Goal: Task Accomplishment & Management: Manage account settings

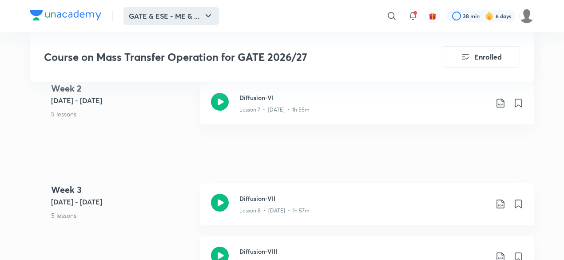
scroll to position [752, 0]
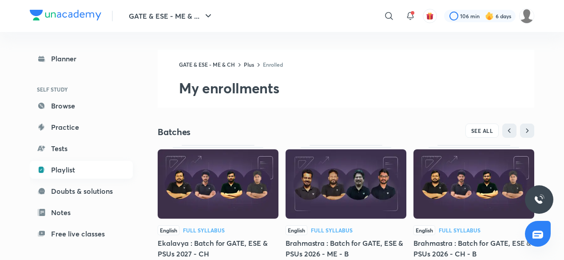
click at [77, 169] on link "Playlist" at bounding box center [81, 170] width 103 height 18
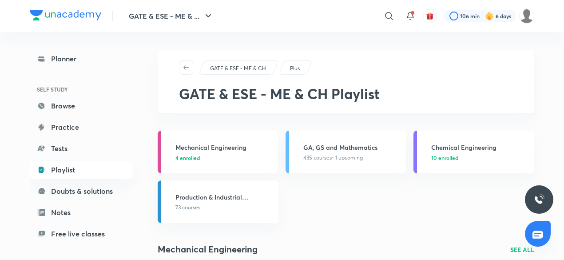
scroll to position [26, 0]
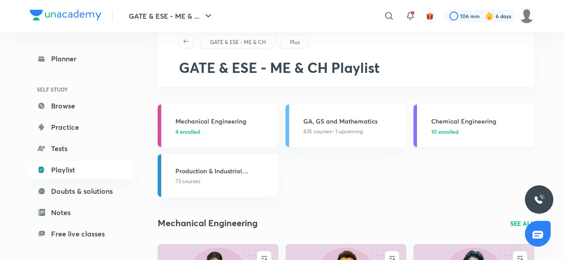
click at [463, 126] on div "Chemical Engineering 10 enrolled" at bounding box center [480, 125] width 98 height 19
click at [349, 131] on span "435 courses • 1 upcoming" at bounding box center [332, 131] width 59 height 8
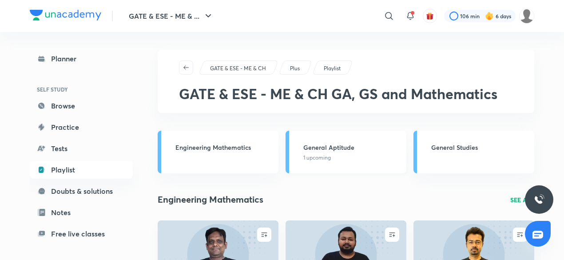
click at [324, 155] on span "1 upcoming" at bounding box center [317, 158] width 28 height 8
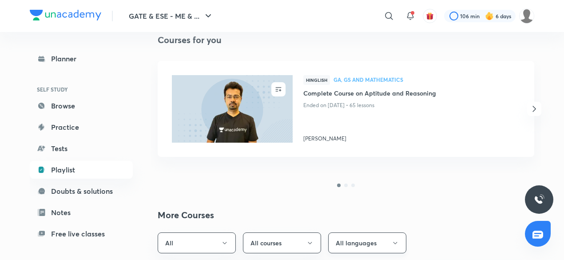
scroll to position [109, 0]
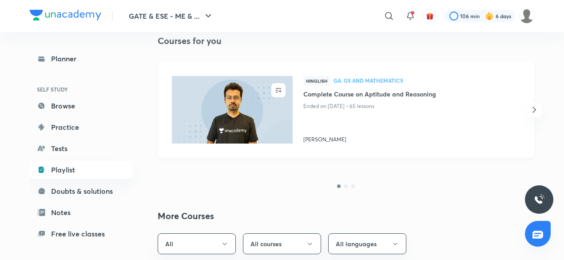
click at [410, 113] on div at bounding box center [404, 122] width 202 height 20
click at [533, 112] on icon "button" at bounding box center [534, 109] width 11 height 11
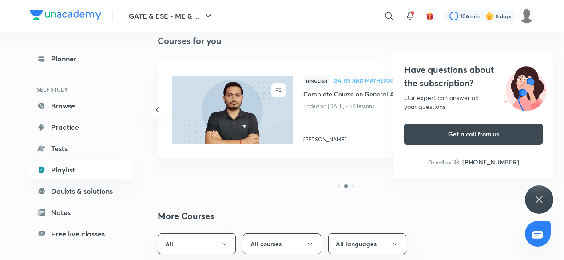
click at [304, 182] on div at bounding box center [346, 186] width 376 height 11
click at [296, 166] on div "ENROLL Hinglish GA, GS and Mathematics Complete Course on Aptitude and Reasonin…" at bounding box center [345, 118] width 391 height 112
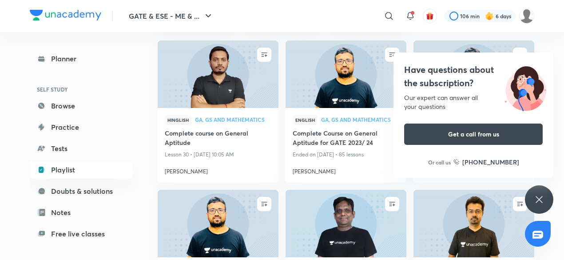
scroll to position [326, 0]
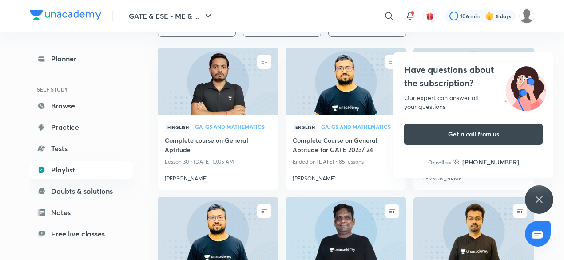
click at [542, 196] on icon at bounding box center [538, 199] width 11 height 11
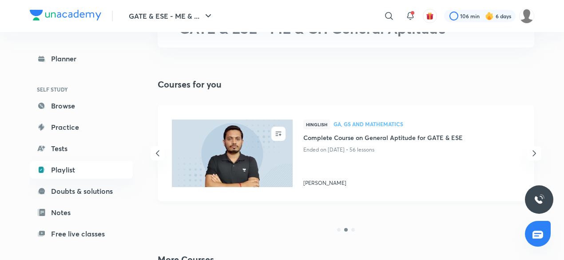
scroll to position [82, 0]
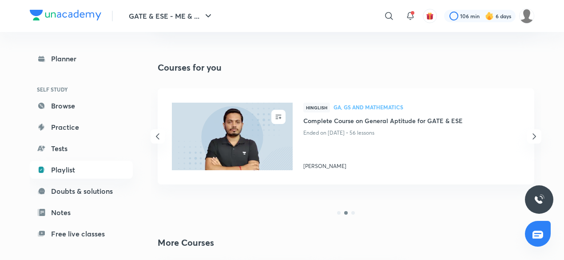
click at [535, 137] on icon "button" at bounding box center [534, 136] width 11 height 11
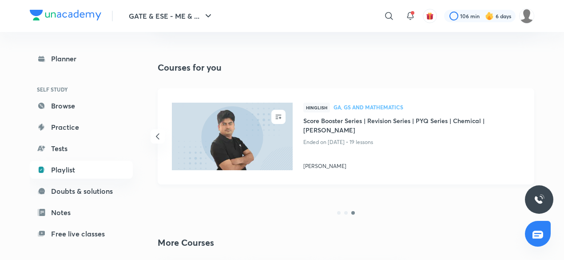
click at [237, 141] on img at bounding box center [231, 136] width 123 height 69
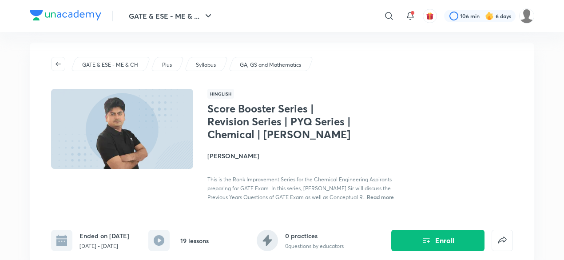
scroll to position [3, 0]
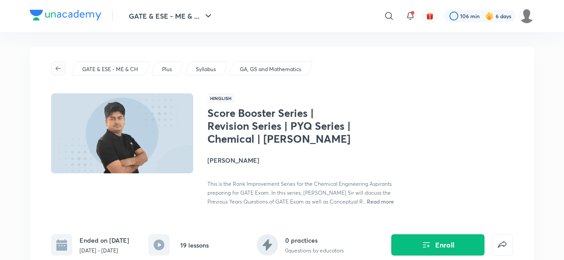
click at [63, 62] on button "button" at bounding box center [58, 68] width 14 height 14
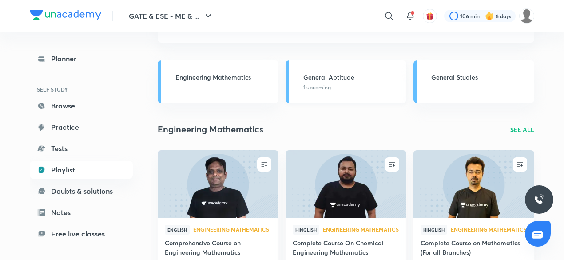
scroll to position [71, 0]
click at [249, 81] on div "Engineering Mathematics" at bounding box center [224, 81] width 98 height 19
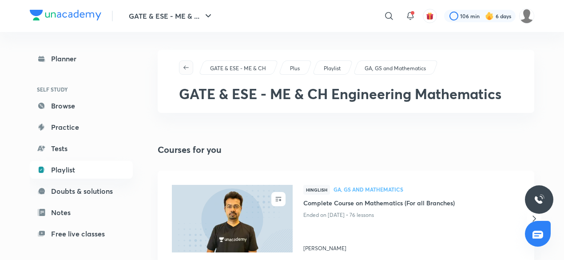
click at [186, 69] on icon "button" at bounding box center [185, 67] width 7 height 7
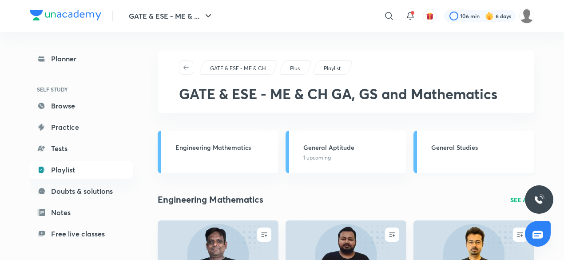
click at [448, 138] on link "General Studies" at bounding box center [473, 151] width 121 height 43
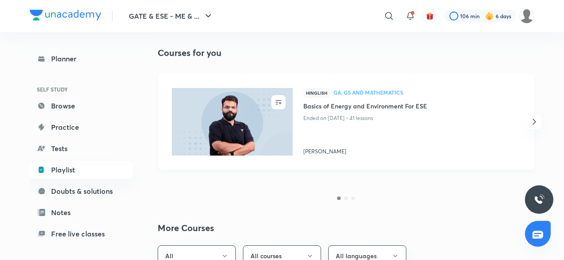
scroll to position [91, 0]
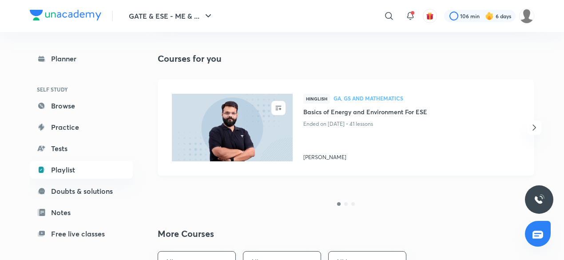
click at [526, 126] on div "ENROLL Hinglish GA, GS and Mathematics Basics of Energy and Environment For ESE…" at bounding box center [346, 127] width 376 height 96
click at [533, 126] on icon "button" at bounding box center [534, 127] width 11 height 11
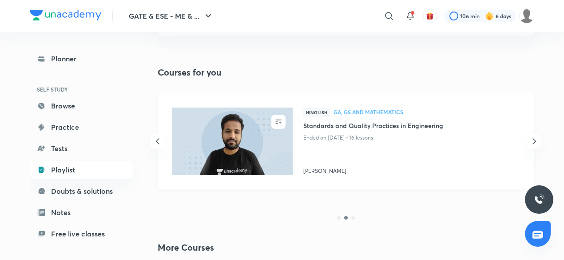
scroll to position [71, 0]
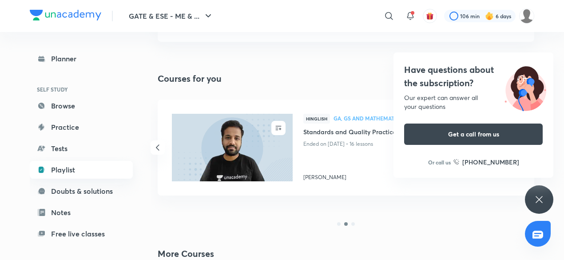
click at [60, 170] on link "Playlist" at bounding box center [81, 170] width 103 height 18
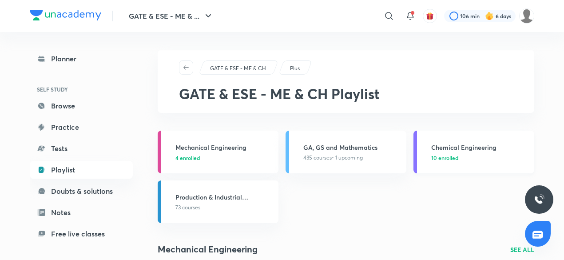
click at [448, 166] on link "Chemical Engineering 10 enrolled" at bounding box center [473, 151] width 121 height 43
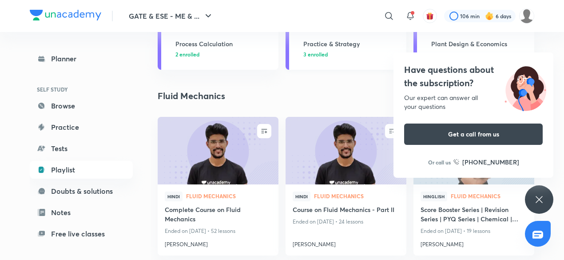
scroll to position [63, 0]
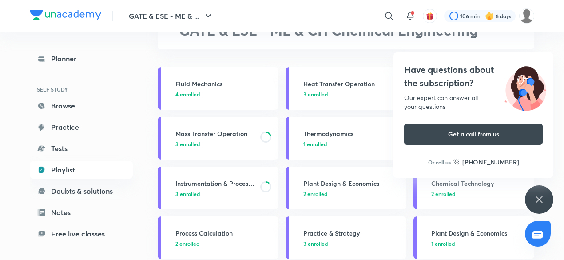
click at [540, 201] on icon at bounding box center [538, 199] width 7 height 7
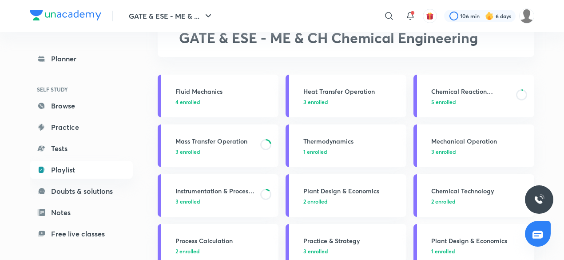
scroll to position [0, 0]
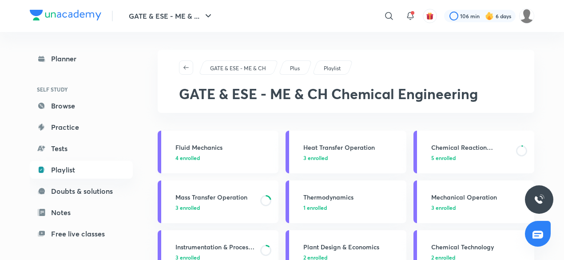
click at [187, 154] on span "4 enrolled" at bounding box center [187, 158] width 24 height 8
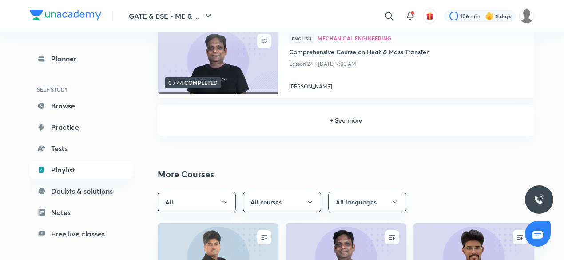
scroll to position [280, 0]
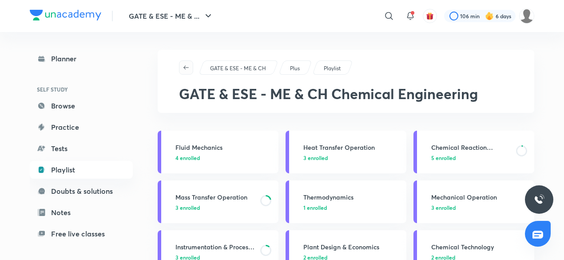
click at [184, 69] on icon "button" at bounding box center [185, 67] width 7 height 7
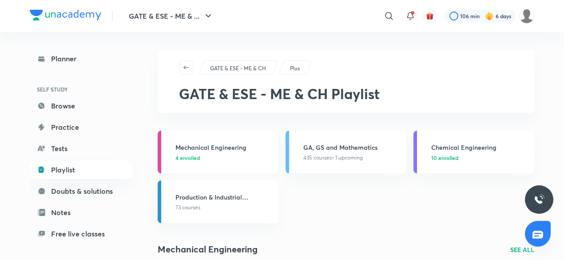
click at [194, 160] on span "4 enrolled" at bounding box center [187, 158] width 24 height 8
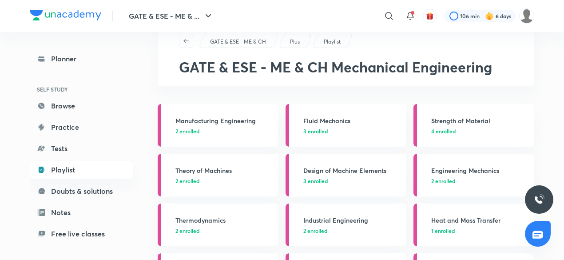
scroll to position [16, 0]
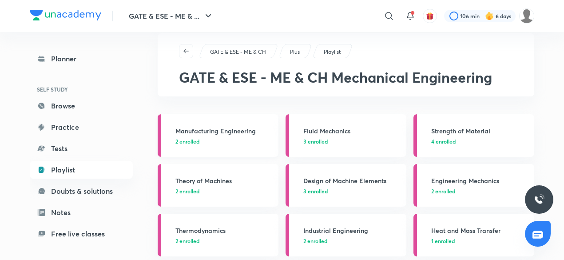
click at [218, 131] on h3 "Manufacturing Engineering" at bounding box center [224, 130] width 98 height 9
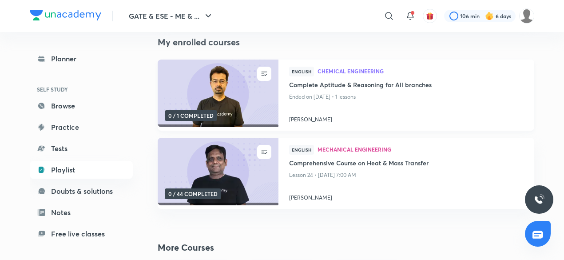
scroll to position [89, 0]
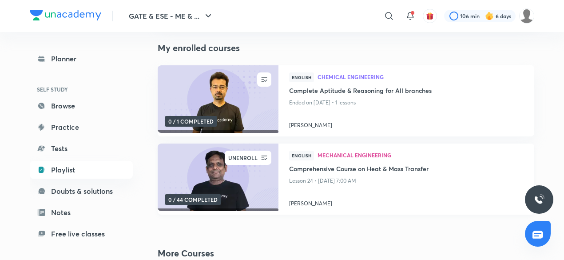
click at [245, 156] on div "UNENROLL" at bounding box center [242, 157] width 35 height 14
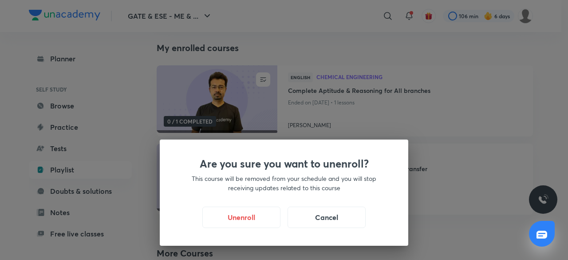
click at [368, 106] on div "Are you sure you want to unenroll? This course will be removed from your schedu…" at bounding box center [284, 130] width 568 height 260
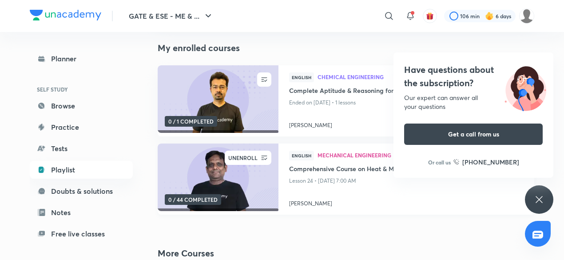
click at [263, 158] on icon "button" at bounding box center [264, 157] width 9 height 9
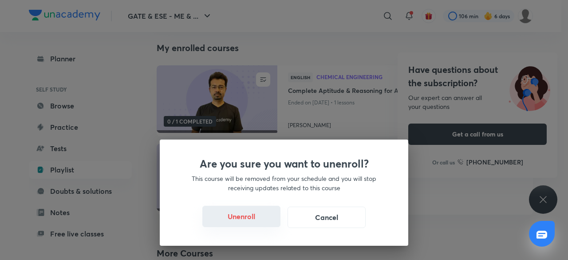
click at [235, 215] on button "Unenroll" at bounding box center [241, 215] width 78 height 21
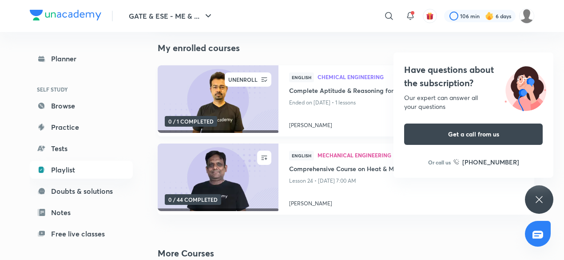
click at [266, 77] on icon "button" at bounding box center [264, 79] width 9 height 9
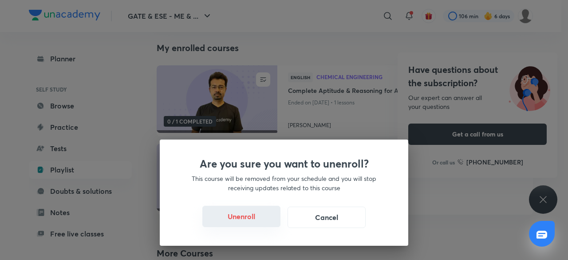
click at [234, 221] on button "Unenroll" at bounding box center [241, 215] width 78 height 21
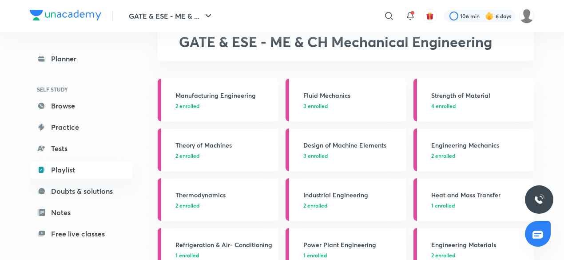
scroll to position [45, 0]
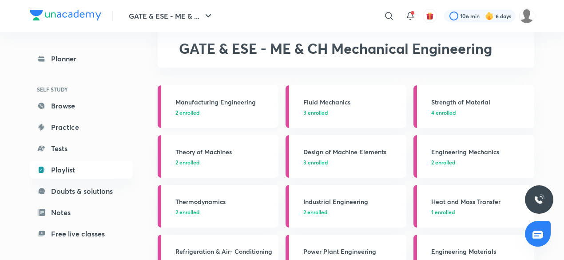
click at [255, 111] on p "2 enrolled" at bounding box center [224, 112] width 98 height 8
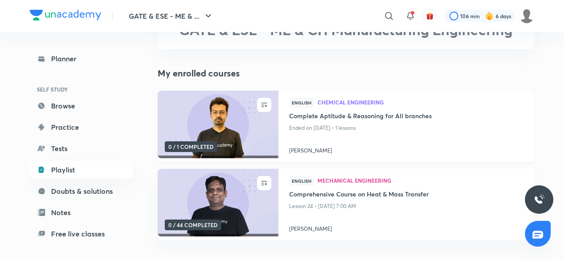
scroll to position [62, 0]
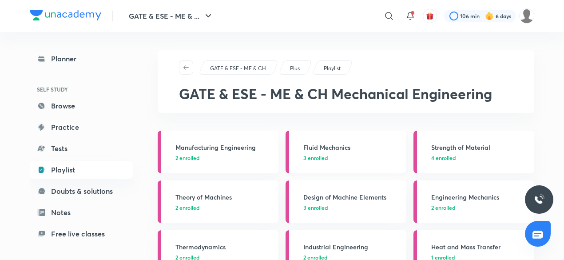
click at [304, 155] on span "3 enrolled" at bounding box center [315, 158] width 24 height 8
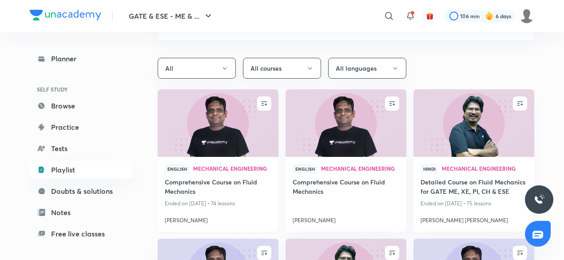
scroll to position [77, 0]
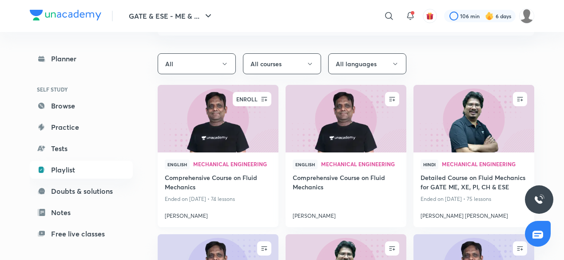
click at [264, 96] on icon "button" at bounding box center [264, 99] width 9 height 9
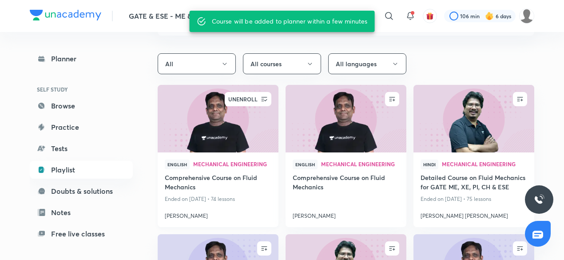
click at [261, 99] on icon "button" at bounding box center [264, 99] width 9 height 9
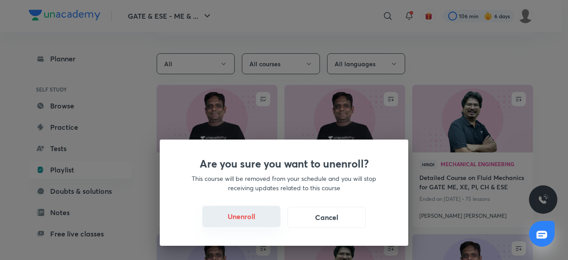
click at [236, 217] on button "Unenroll" at bounding box center [241, 215] width 78 height 21
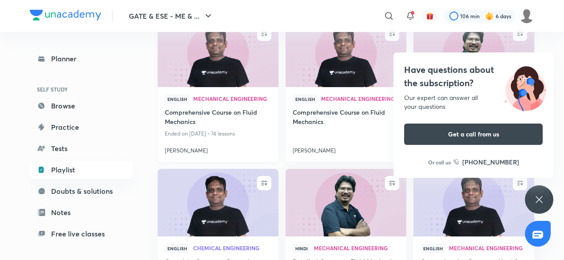
scroll to position [137, 0]
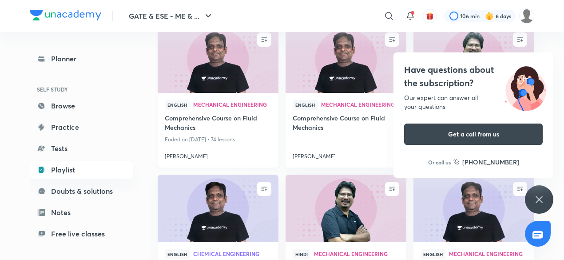
click at [534, 200] on icon at bounding box center [538, 199] width 11 height 11
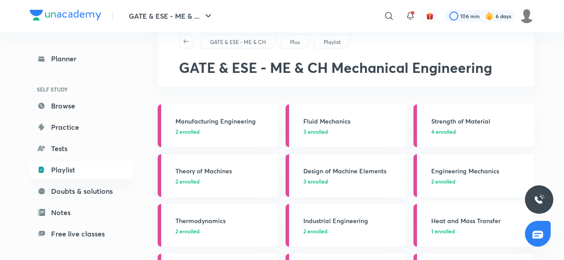
scroll to position [28, 0]
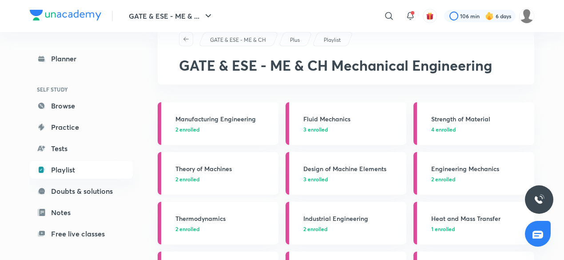
click at [232, 182] on p "2 enrolled" at bounding box center [224, 179] width 98 height 8
click at [196, 232] on span "2 enrolled" at bounding box center [187, 229] width 24 height 8
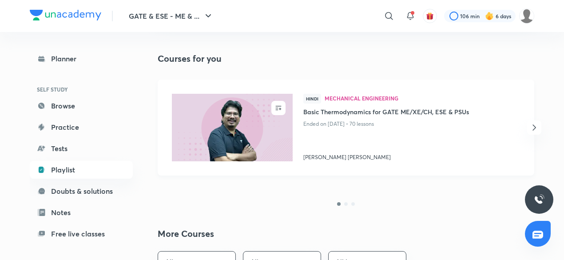
scroll to position [91, 0]
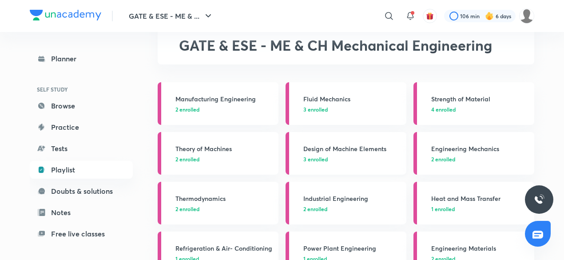
scroll to position [51, 0]
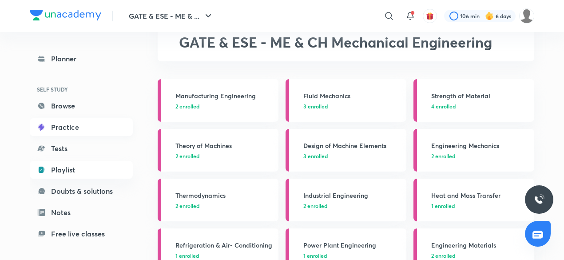
click at [59, 131] on link "Practice" at bounding box center [81, 127] width 103 height 18
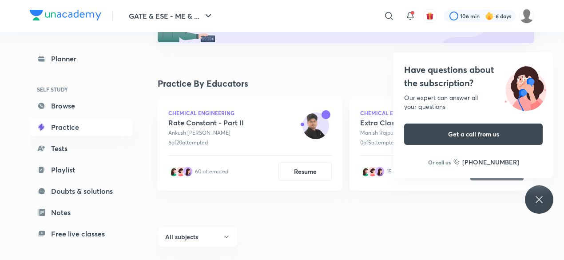
scroll to position [137, 0]
click at [541, 197] on icon at bounding box center [538, 199] width 7 height 7
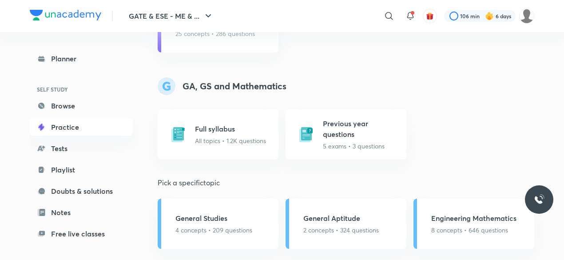
scroll to position [1134, 0]
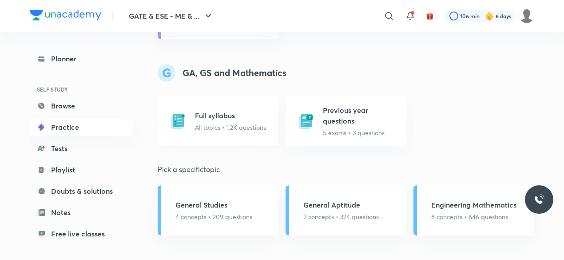
click at [218, 132] on div "Full syllabus All topics • 1.2K questions" at bounding box center [218, 121] width 121 height 50
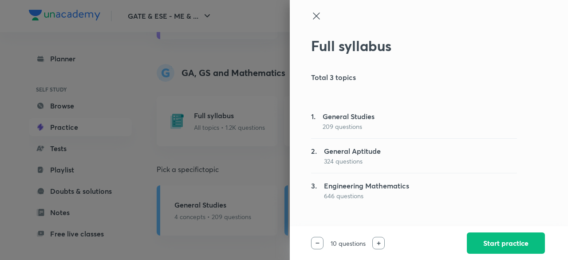
click at [312, 14] on icon at bounding box center [316, 16] width 11 height 11
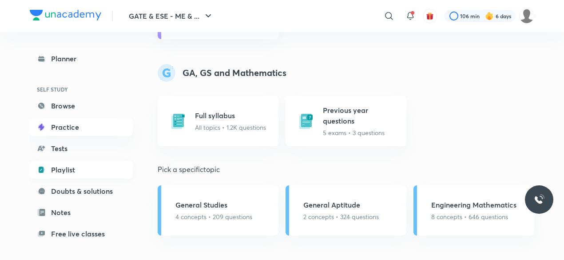
click at [61, 167] on link "Playlist" at bounding box center [81, 170] width 103 height 18
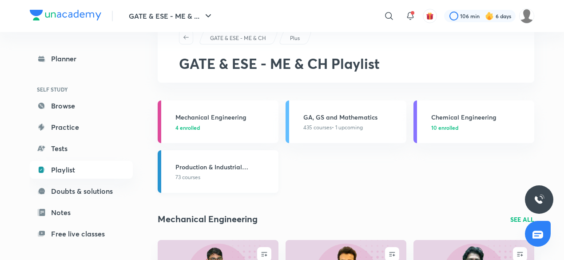
scroll to position [31, 0]
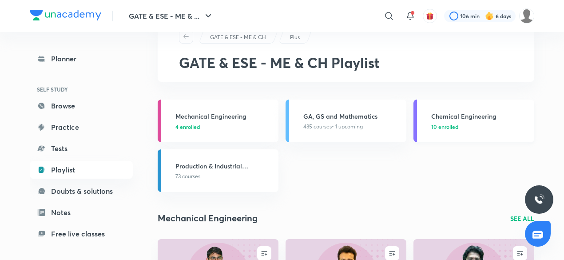
click at [465, 117] on h3 "Chemical Engineering" at bounding box center [480, 115] width 98 height 9
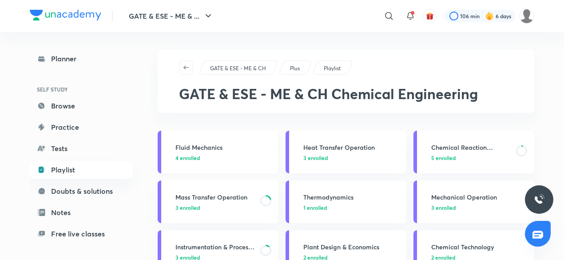
click at [237, 165] on link "Fluid Mechanics 4 enrolled" at bounding box center [218, 151] width 121 height 43
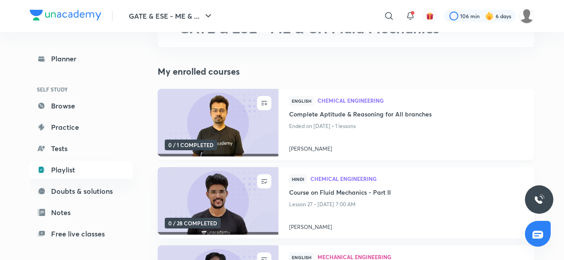
scroll to position [17, 0]
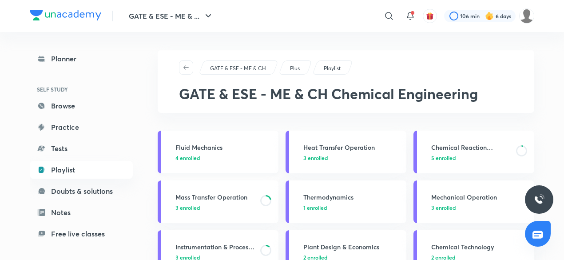
click at [202, 162] on link "Fluid Mechanics 4 enrolled" at bounding box center [218, 151] width 121 height 43
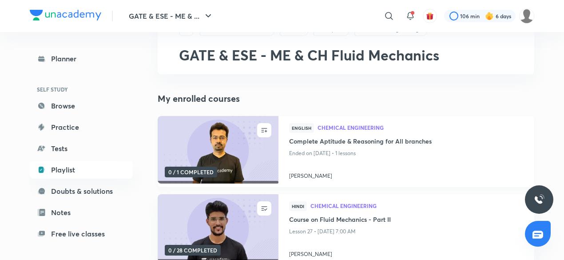
scroll to position [44, 0]
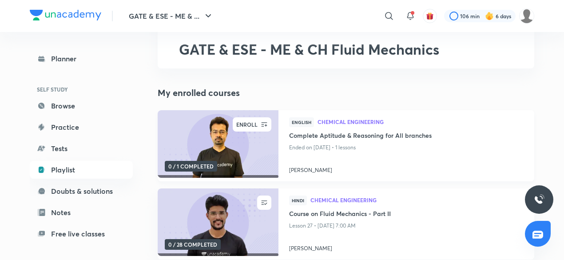
click at [266, 130] on button "button" at bounding box center [264, 124] width 14 height 14
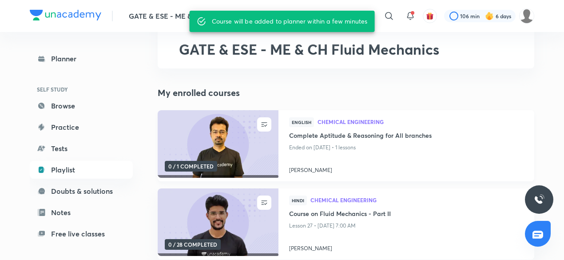
click at [243, 155] on img at bounding box center [217, 144] width 123 height 69
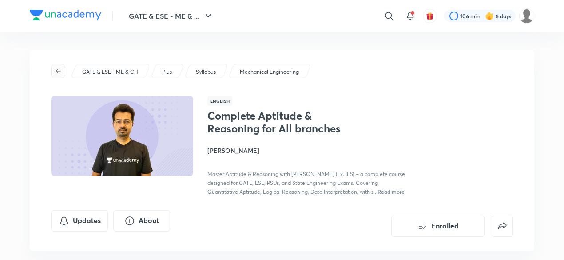
click at [56, 70] on icon "button" at bounding box center [58, 70] width 7 height 7
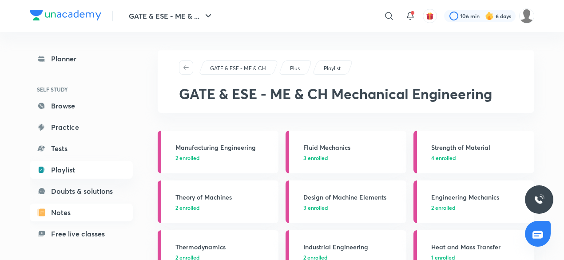
click at [74, 217] on link "Notes" at bounding box center [81, 212] width 103 height 18
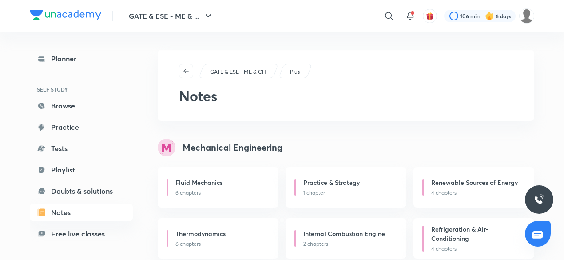
click at [233, 155] on div "Mechanical Engineering" at bounding box center [346, 147] width 376 height 18
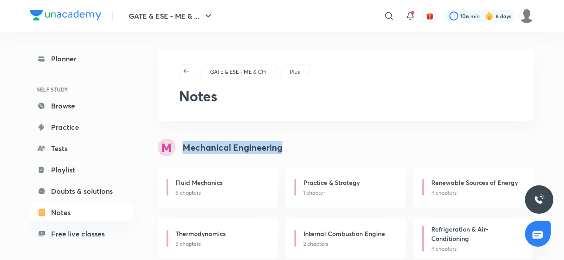
click at [233, 155] on div "Mechanical Engineering" at bounding box center [346, 147] width 376 height 18
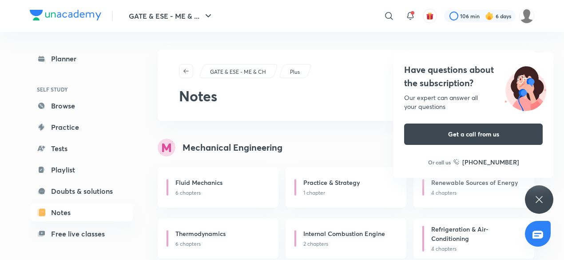
click at [538, 201] on icon at bounding box center [538, 199] width 11 height 11
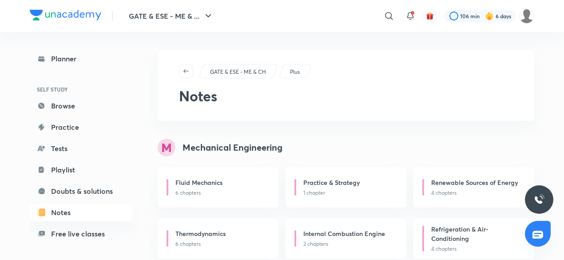
click at [252, 69] on p "GATE & ESE - ME & CH" at bounding box center [238, 72] width 56 height 8
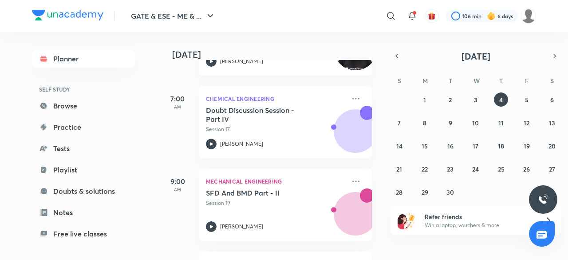
scroll to position [191, 0]
